Goal: Find specific page/section: Find specific page/section

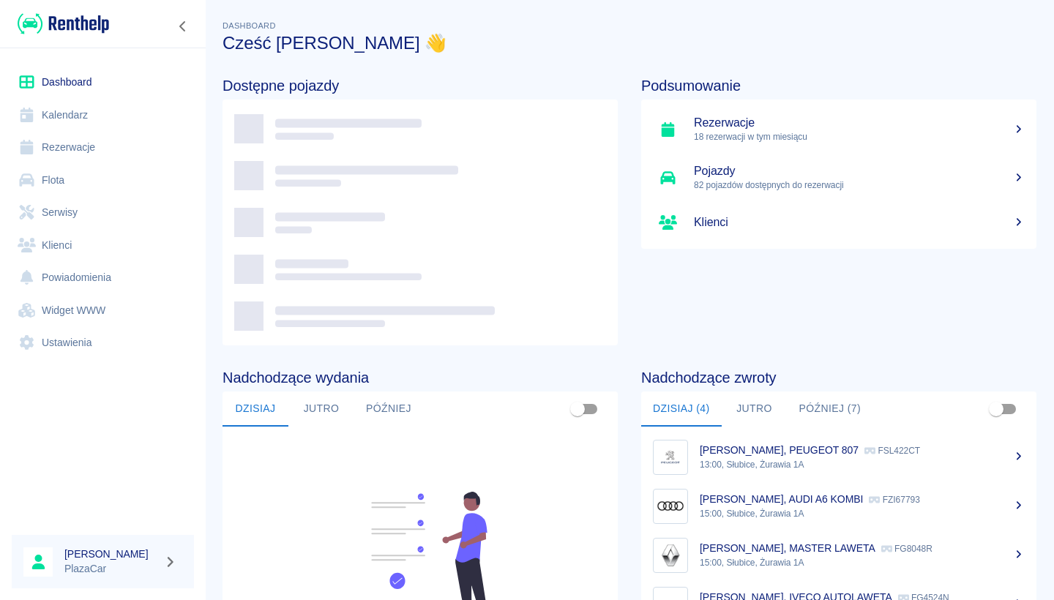
click at [121, 173] on link "Flota" at bounding box center [103, 180] width 182 height 33
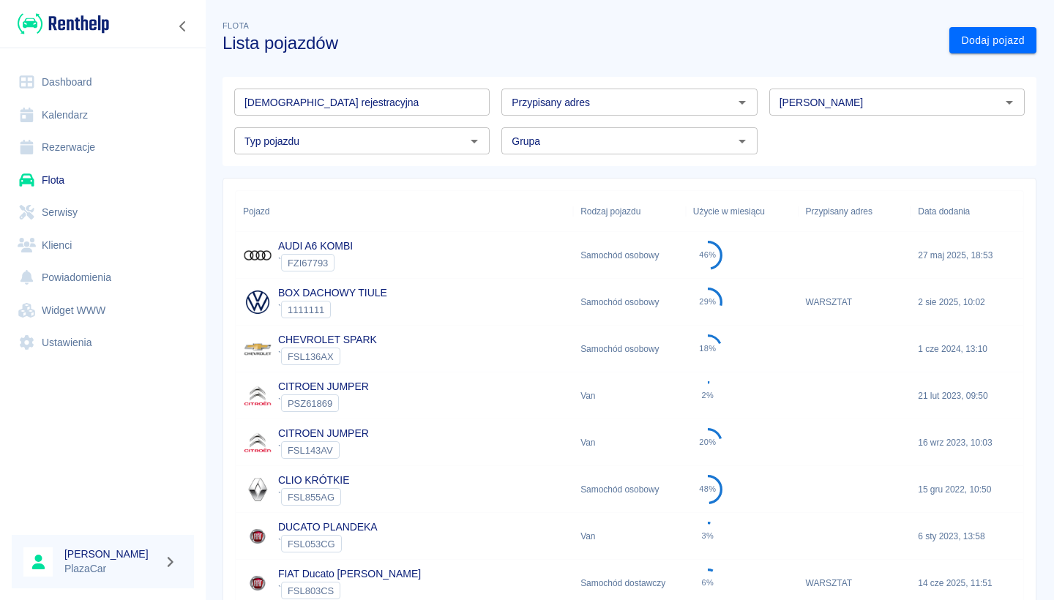
click at [316, 100] on div "[DEMOGRAPHIC_DATA] rejestracyjna Tablica rejestracyjna" at bounding box center [361, 102] width 255 height 27
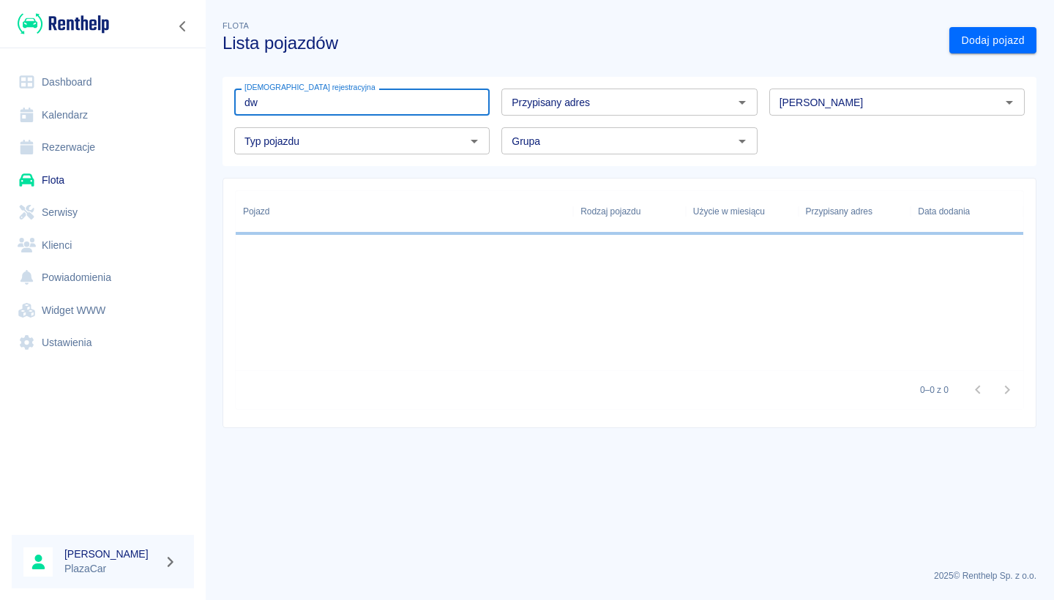
type input "dw"
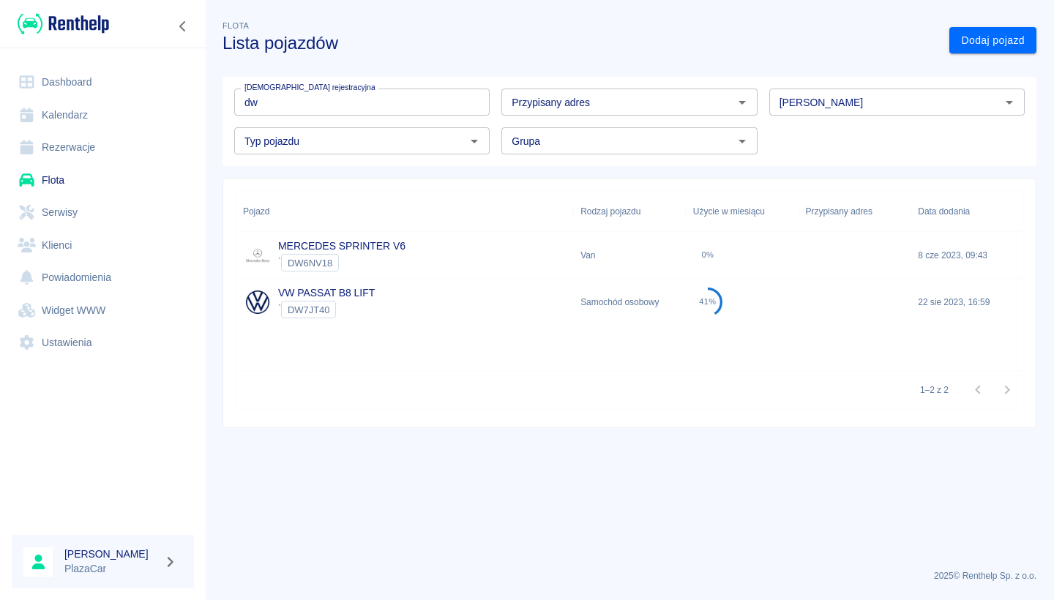
click at [351, 244] on link "MERCEDES SPRINTER V6" at bounding box center [341, 246] width 127 height 12
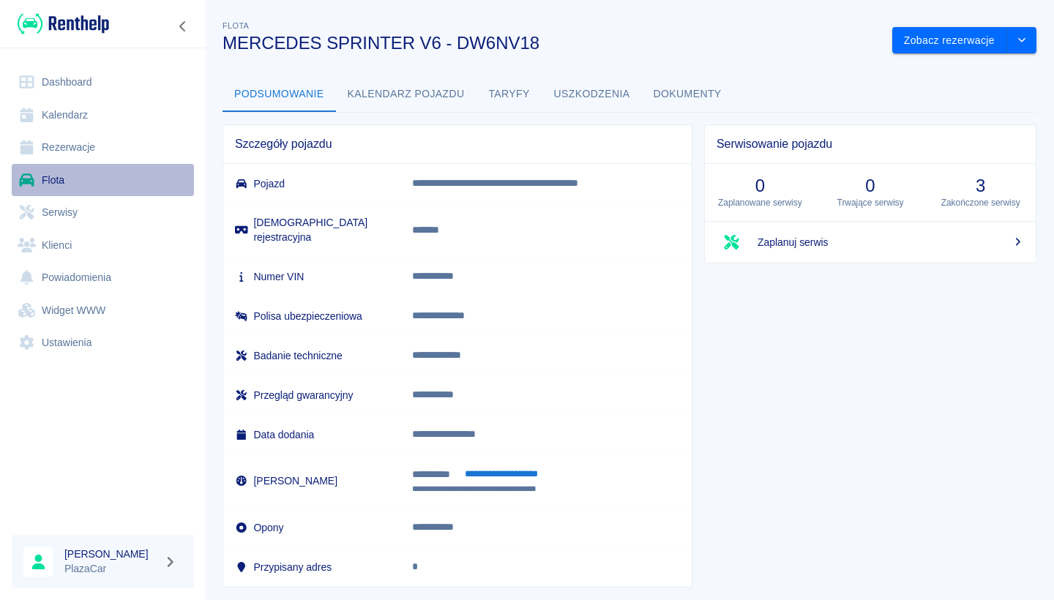
click at [118, 188] on link "Flota" at bounding box center [103, 180] width 182 height 33
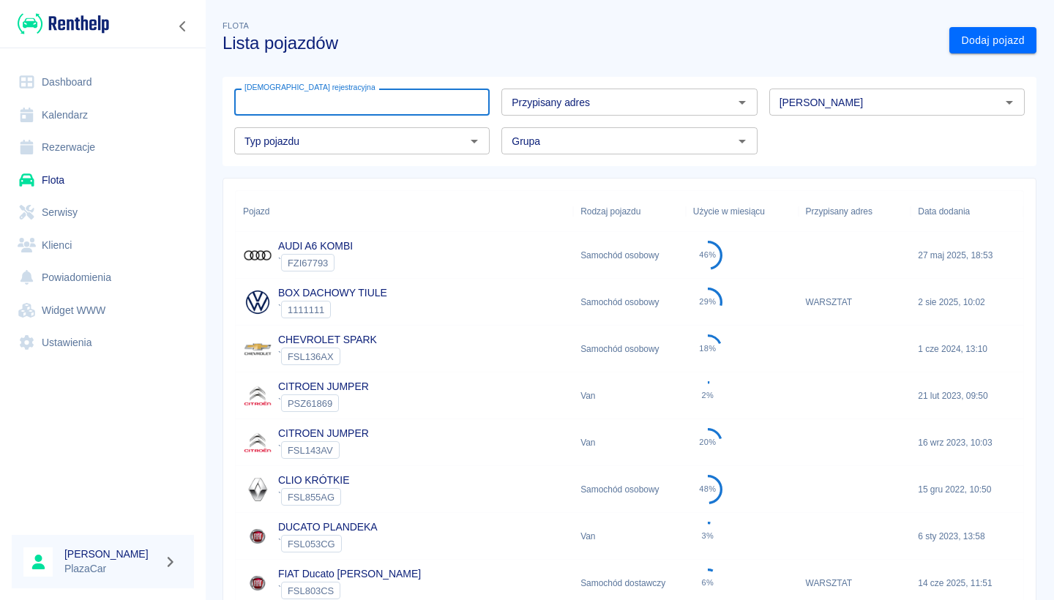
click at [366, 102] on input "[DEMOGRAPHIC_DATA] rejestracyjna" at bounding box center [361, 102] width 255 height 27
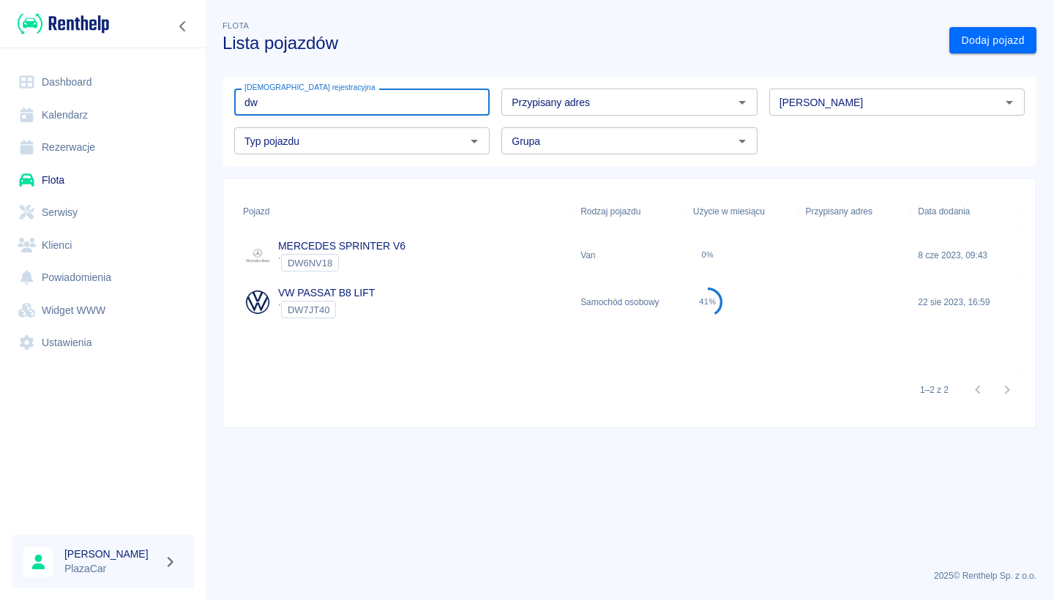
type input "dw"
click at [362, 258] on div "` DW6NV18" at bounding box center [341, 263] width 127 height 18
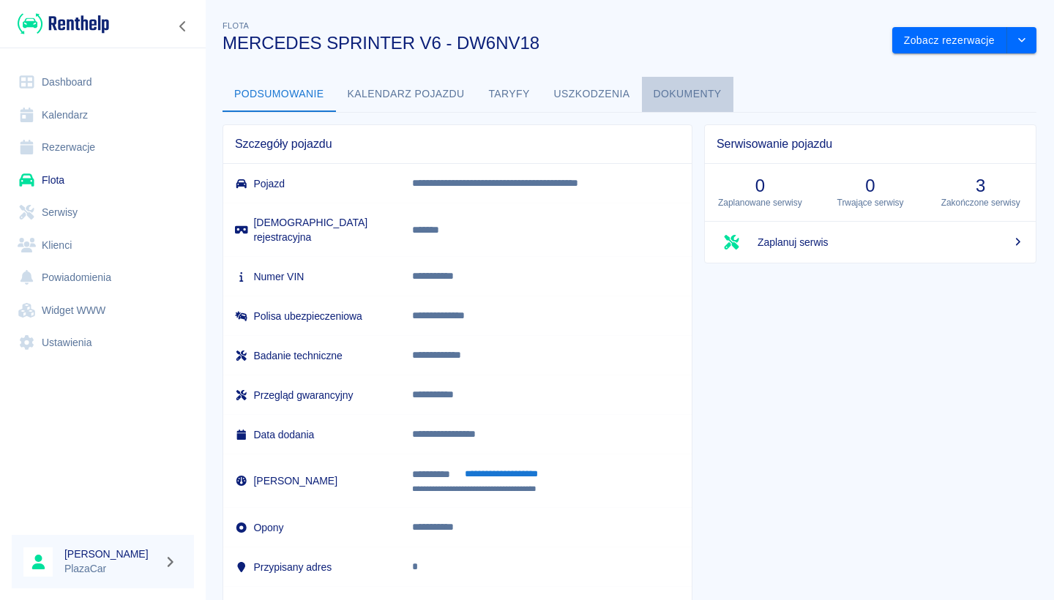
click at [703, 99] on button "Dokumenty" at bounding box center [687, 94] width 91 height 35
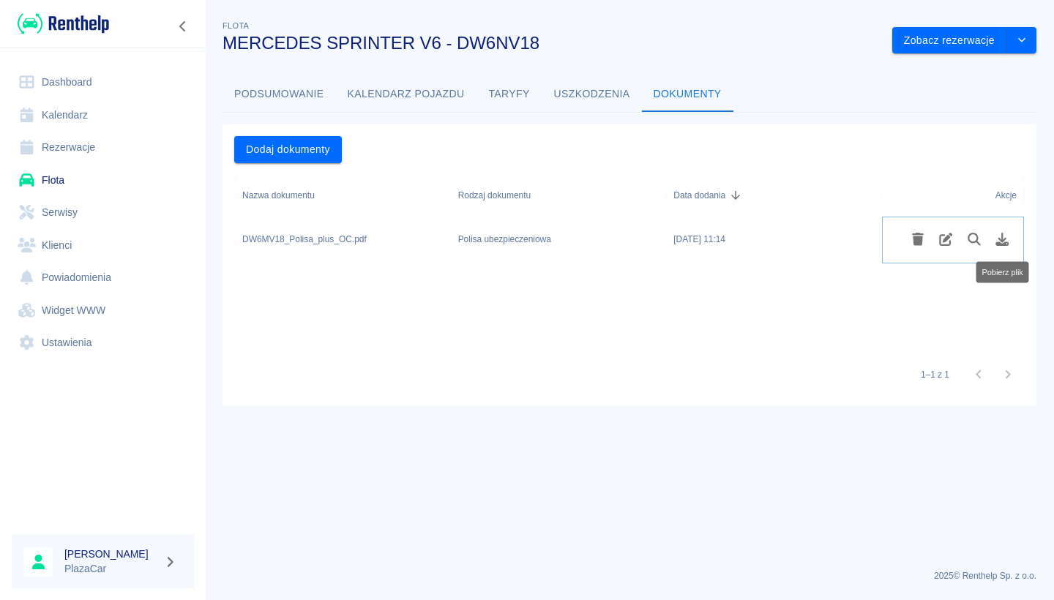
click at [995, 233] on icon "Pobierz plik" at bounding box center [1002, 239] width 17 height 13
